Goal: Task Accomplishment & Management: Manage account settings

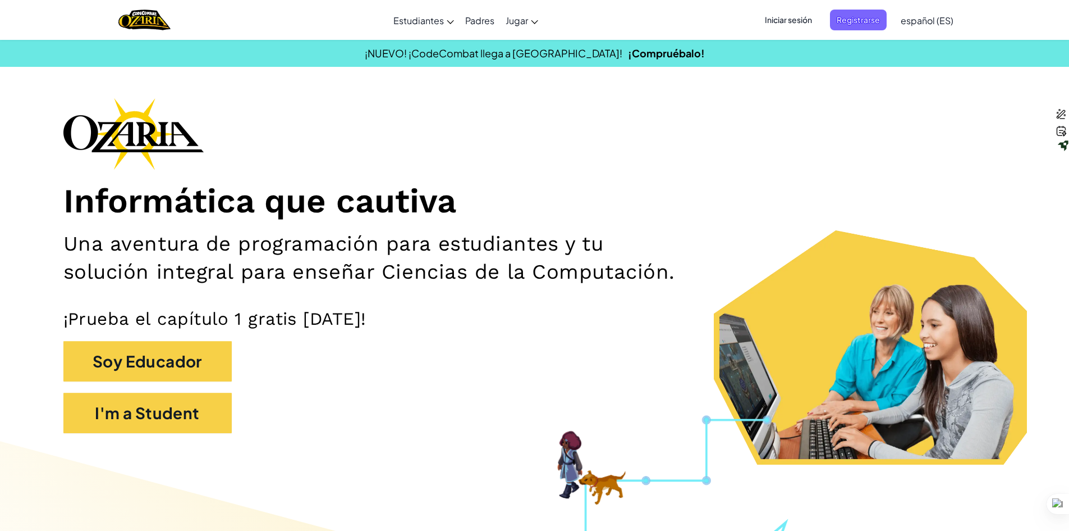
click at [803, 18] on span "Iniciar sesión" at bounding box center [788, 20] width 61 height 21
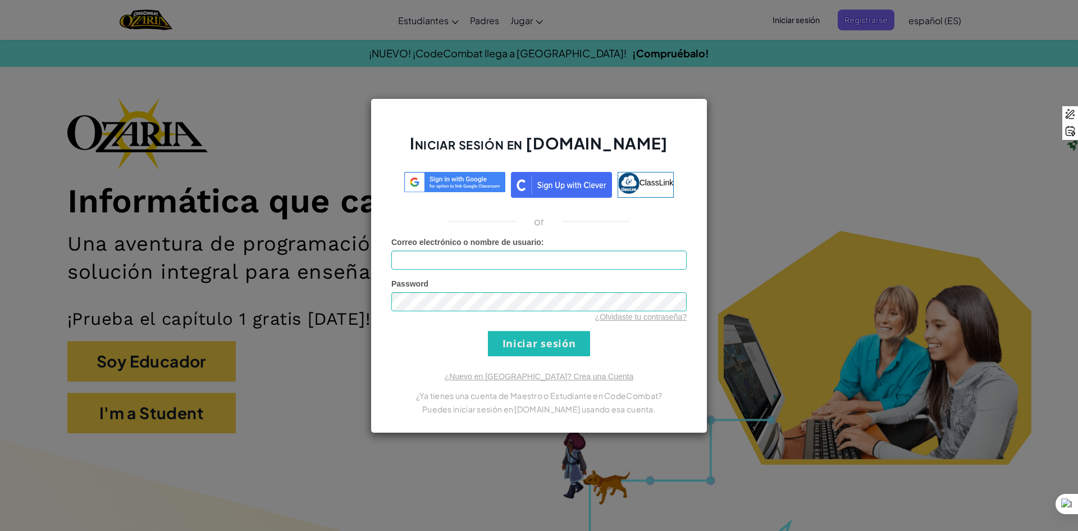
click at [511, 259] on input "Correo electrónico o nombre de usuario :" at bounding box center [538, 259] width 295 height 19
click at [512, 256] on input "Correo electrónico o nombre de usuario :" at bounding box center [538, 259] width 295 height 19
type input "[EMAIL_ADDRESS][DOMAIN_NAME]"
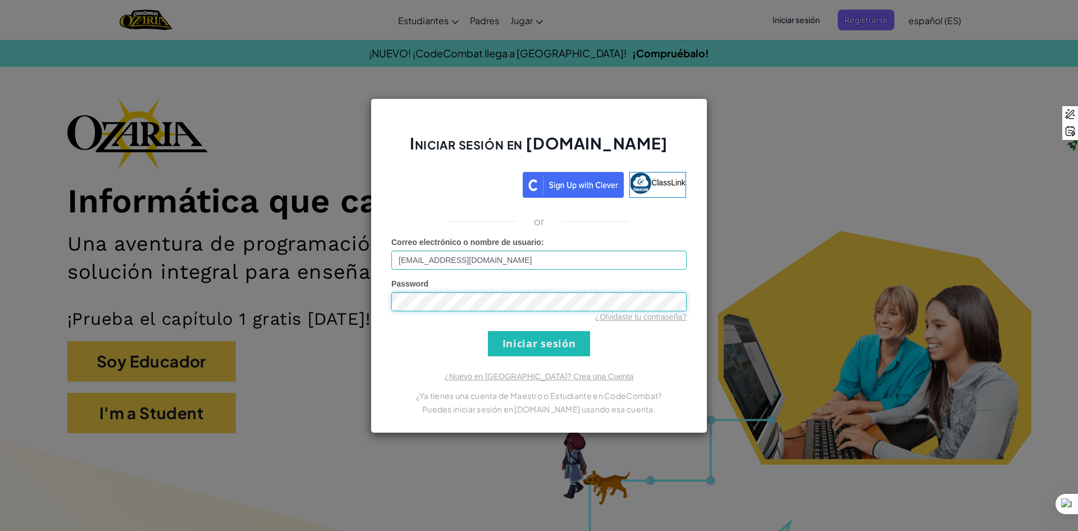
click at [488, 331] on input "Iniciar sesión" at bounding box center [539, 343] width 102 height 25
click at [560, 346] on input "Iniciar sesión" at bounding box center [539, 343] width 102 height 25
